Goal: Task Accomplishment & Management: Manage account settings

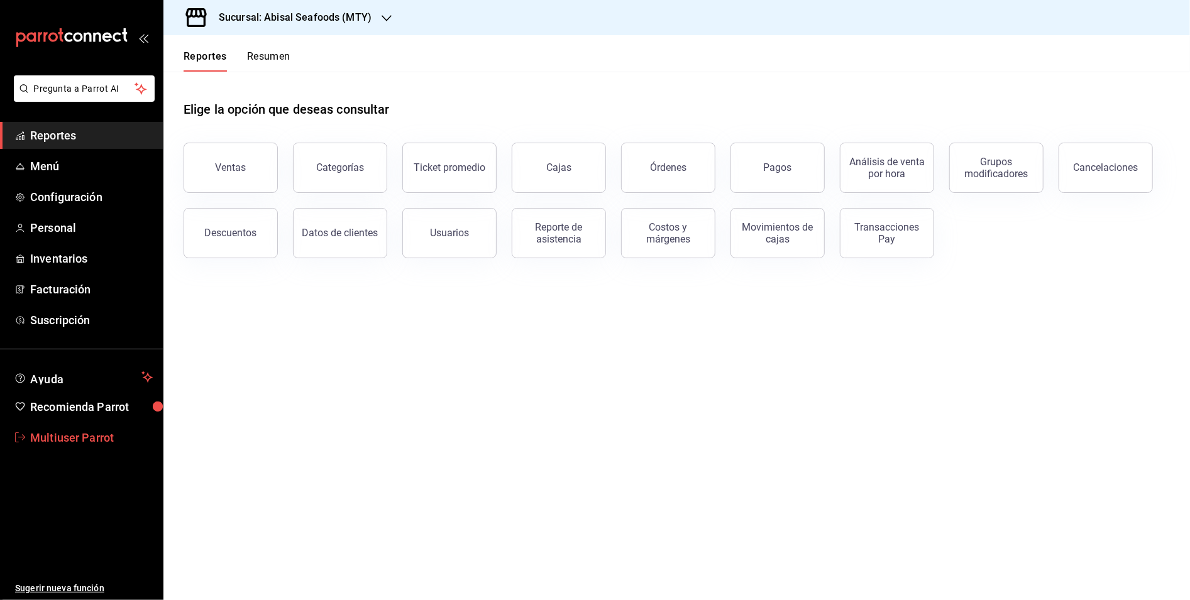
click at [38, 444] on span "Multiuser Parrot" at bounding box center [91, 437] width 123 height 17
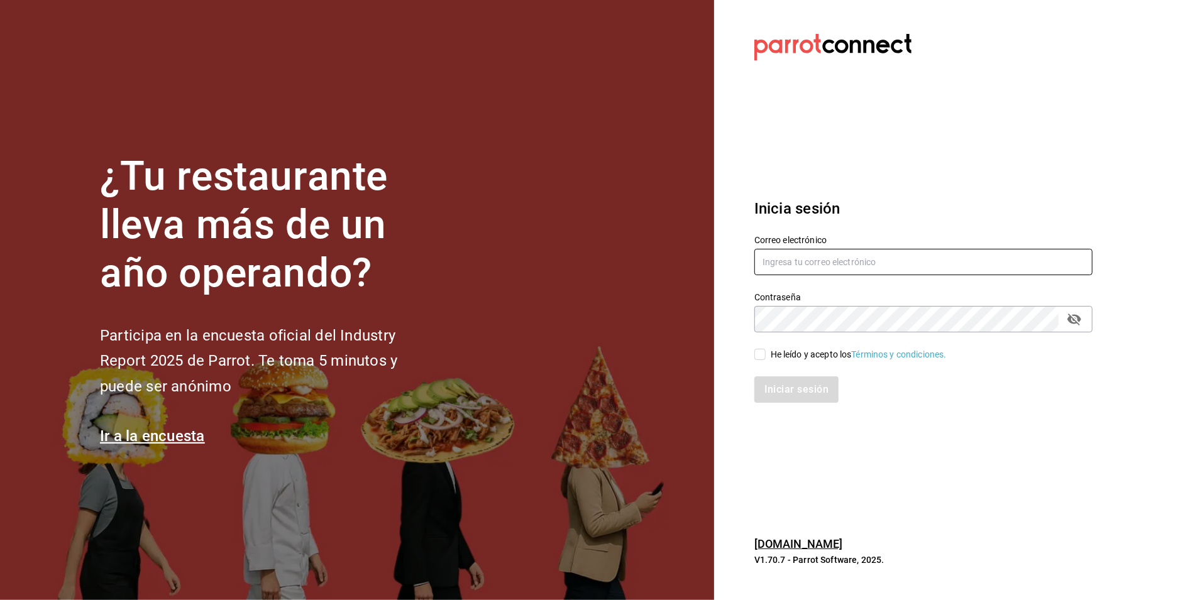
type input "[EMAIL_ADDRESS][DOMAIN_NAME]"
